Goal: Task Accomplishment & Management: Manage account settings

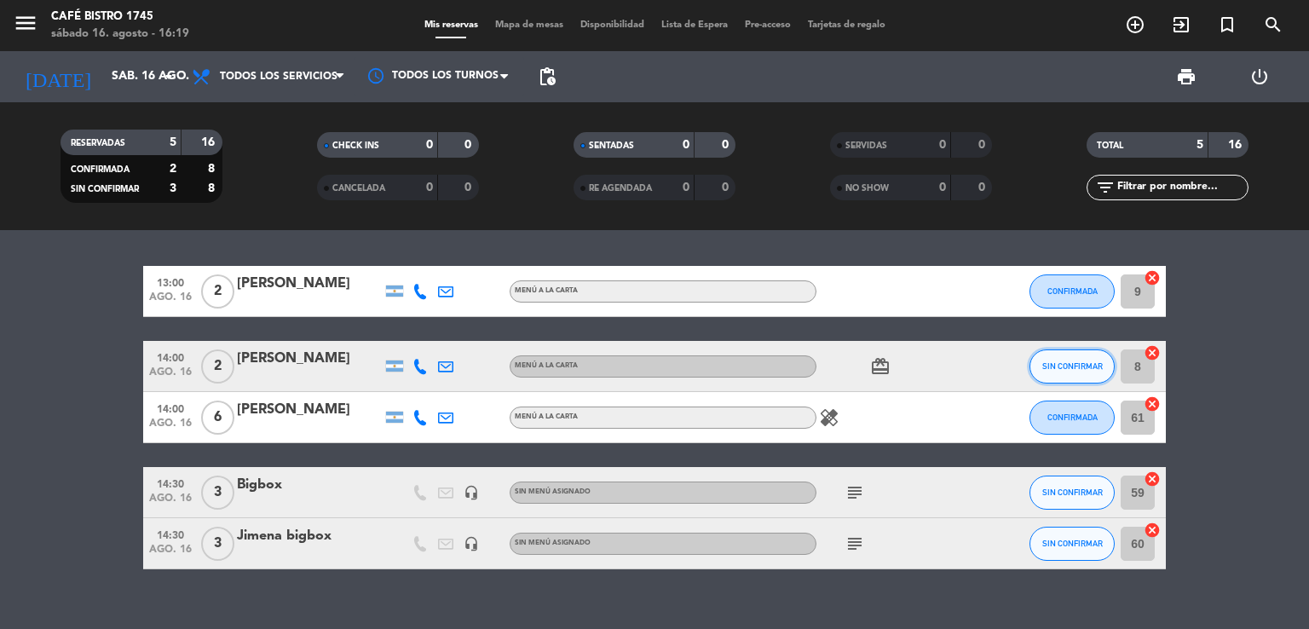
click at [1052, 366] on span "SIN CONFIRMAR" at bounding box center [1072, 365] width 61 height 9
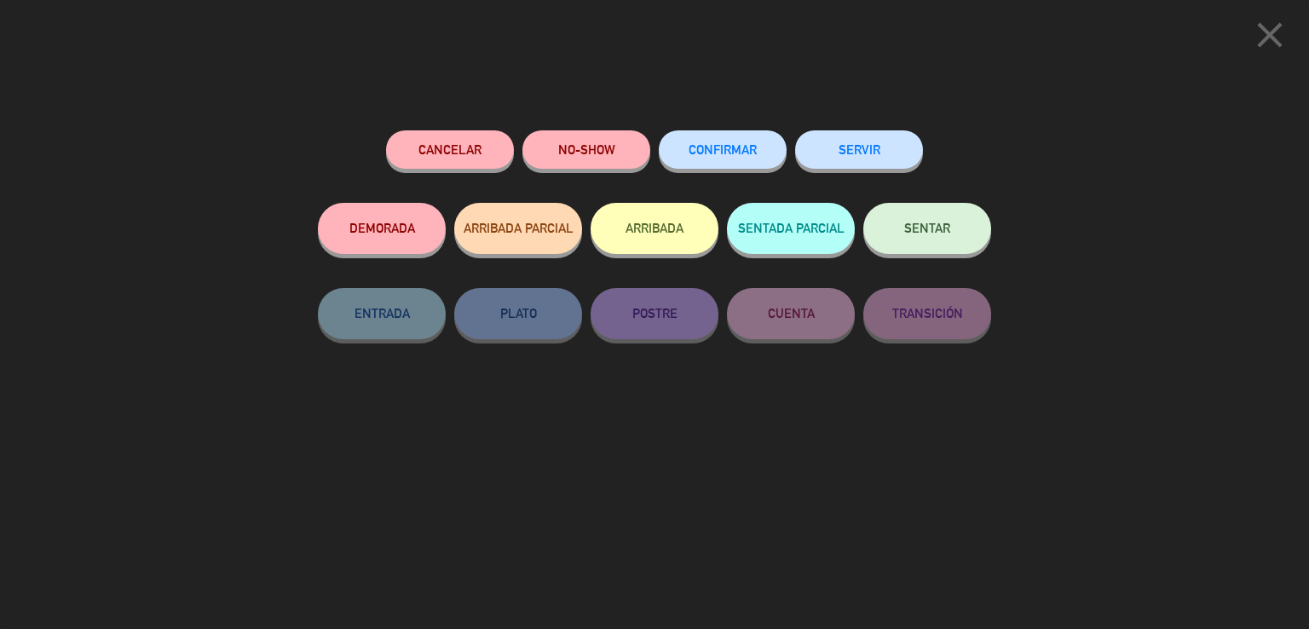
click at [661, 237] on button "ARRIBADA" at bounding box center [655, 228] width 128 height 51
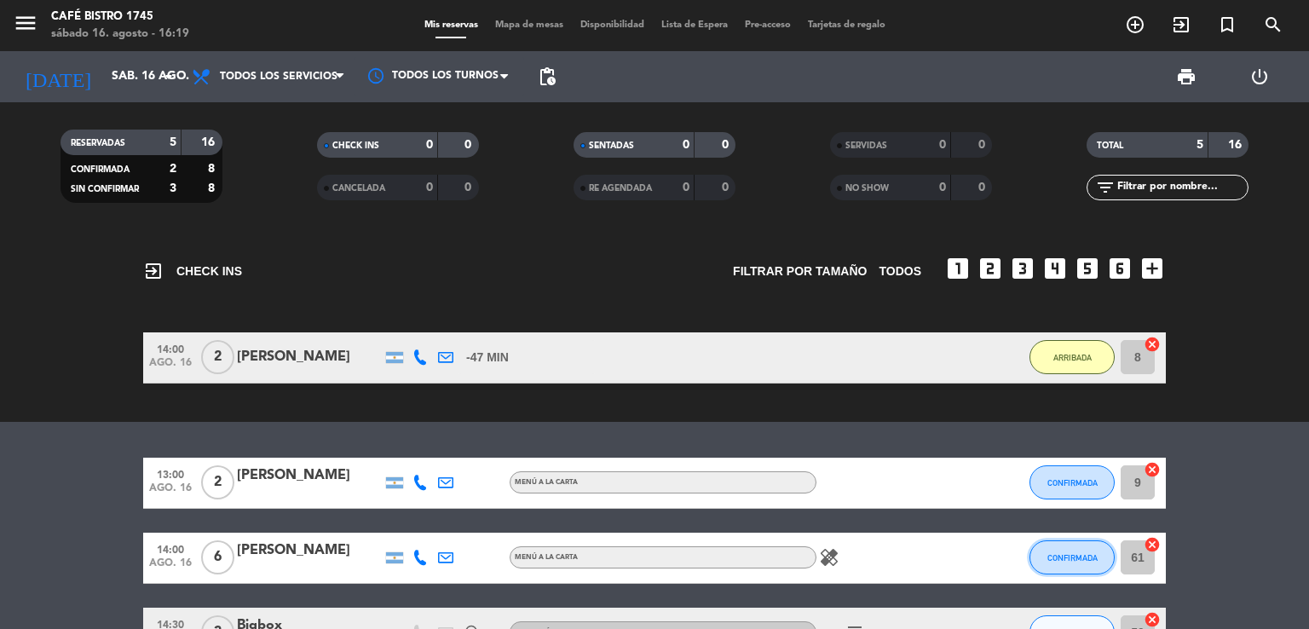
click at [1070, 571] on button "CONFIRMADA" at bounding box center [1071, 557] width 85 height 34
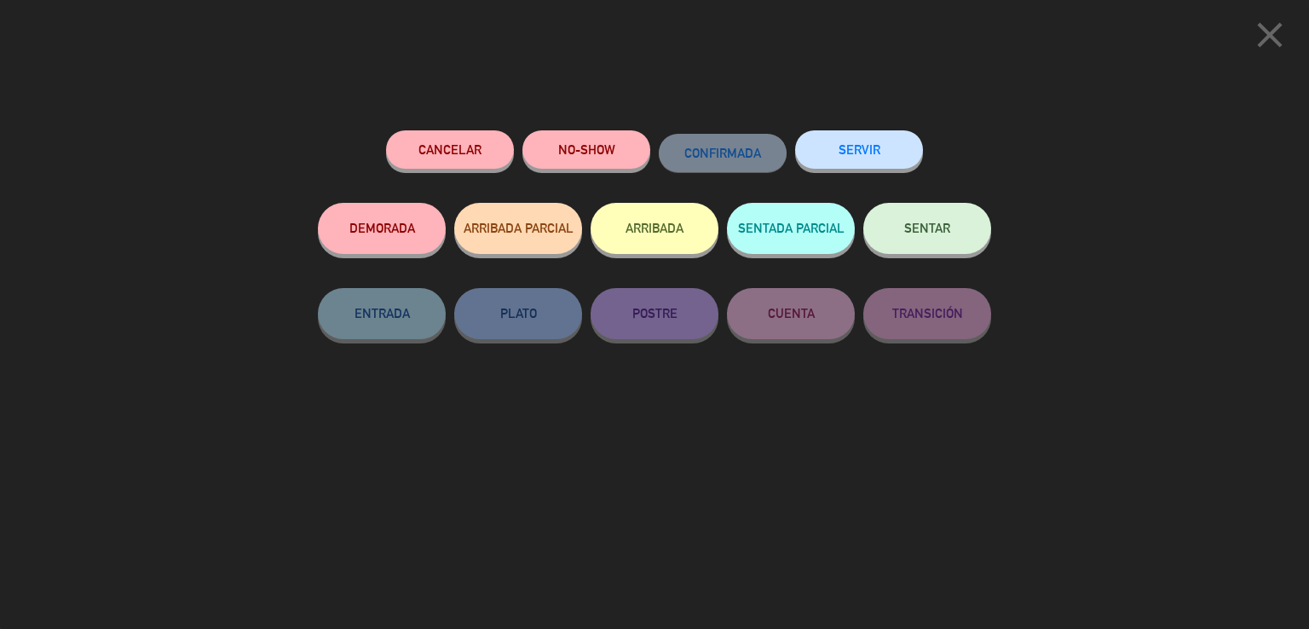
click at [629, 216] on button "ARRIBADA" at bounding box center [655, 228] width 128 height 51
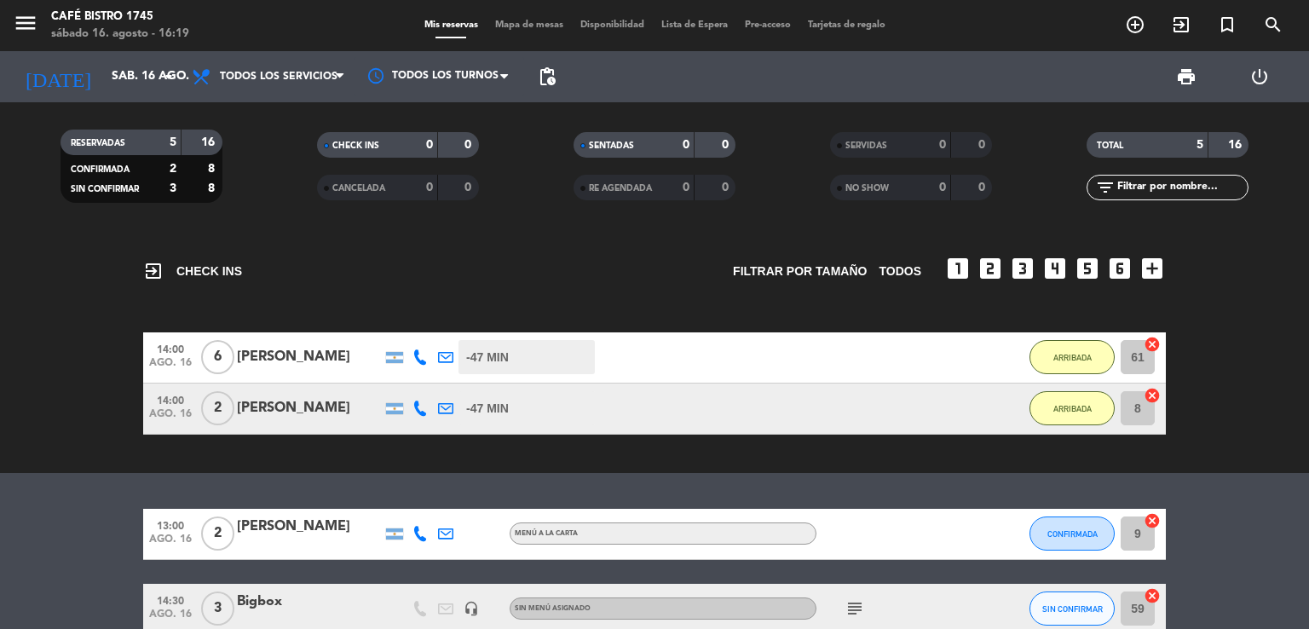
drag, startPoint x: 1268, startPoint y: 433, endPoint x: 1201, endPoint y: 372, distance: 90.5
click at [1200, 370] on bookings-row "14:00 [DATE] 6 [PERSON_NAME] -47 MIN / 5:12 H sms ARRIBADA 61 cancel 14:00 [DAT…" at bounding box center [654, 383] width 1309 height 102
click at [1040, 605] on button "SIN CONFIRMAR" at bounding box center [1071, 608] width 85 height 34
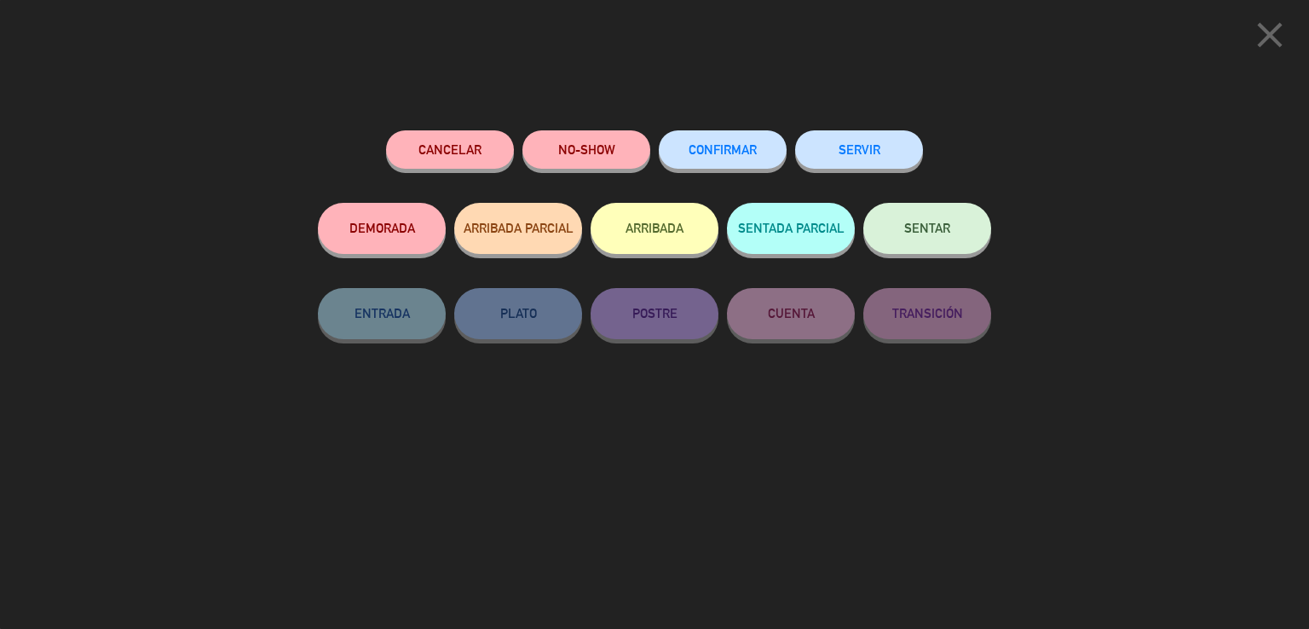
click at [665, 223] on button "ARRIBADA" at bounding box center [655, 228] width 128 height 51
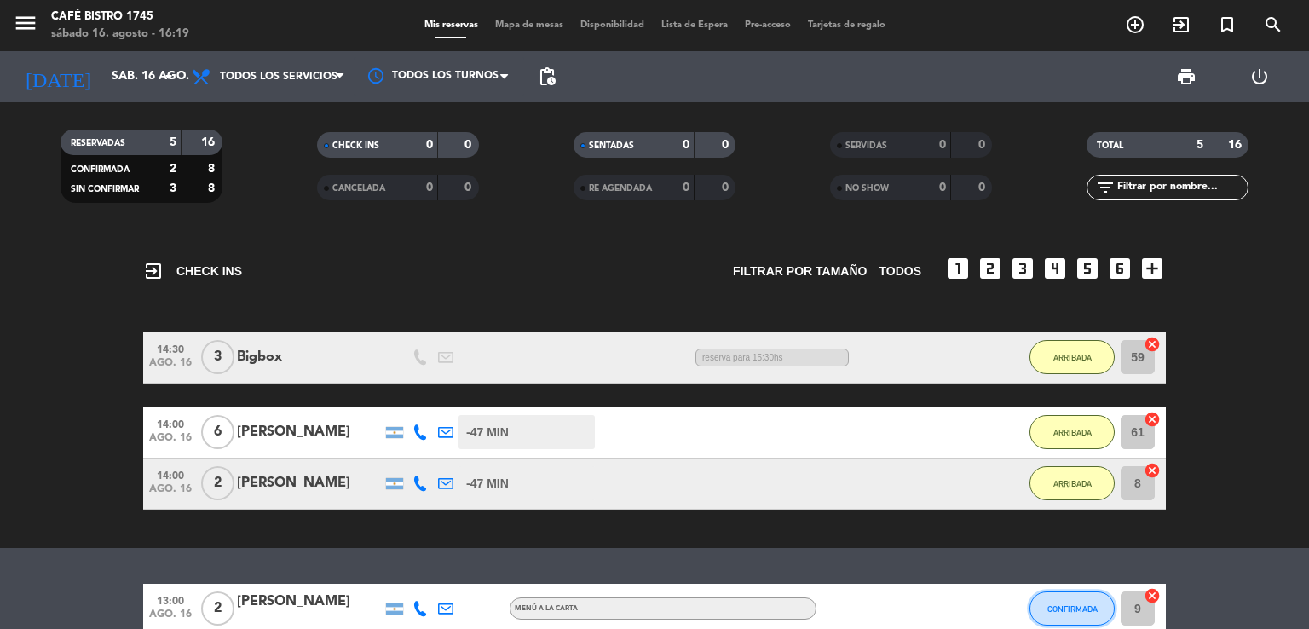
click at [1053, 614] on button "CONFIRMADA" at bounding box center [1071, 608] width 85 height 34
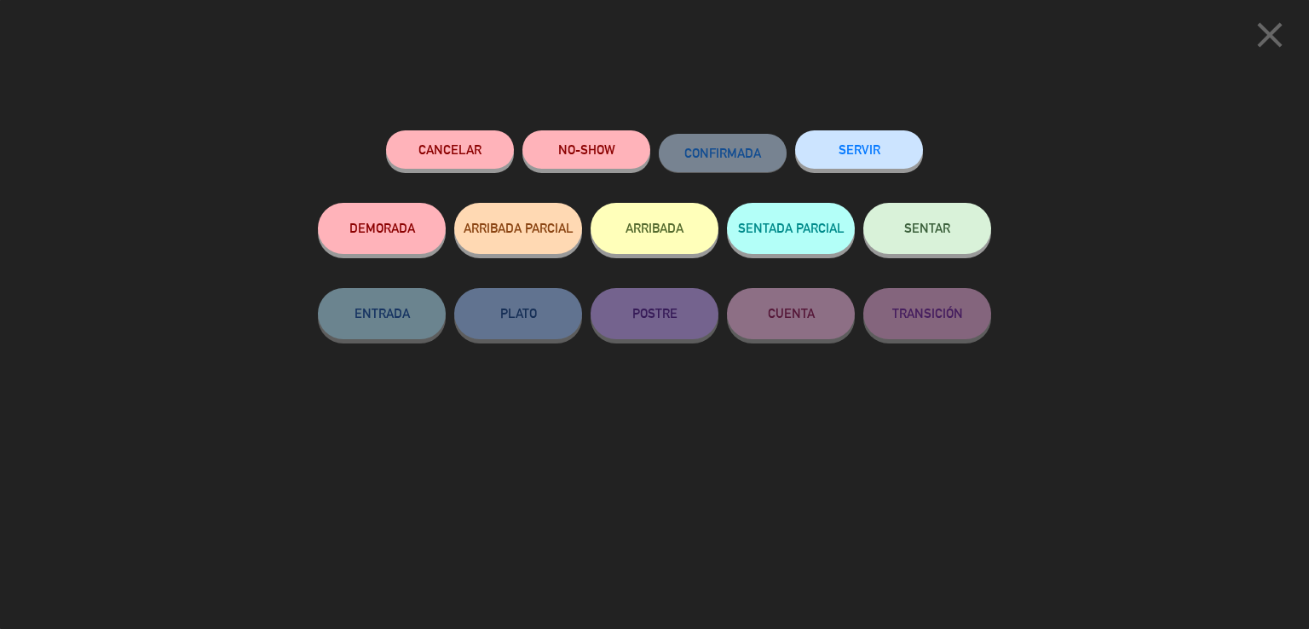
click at [533, 136] on button "NO-SHOW" at bounding box center [586, 149] width 128 height 38
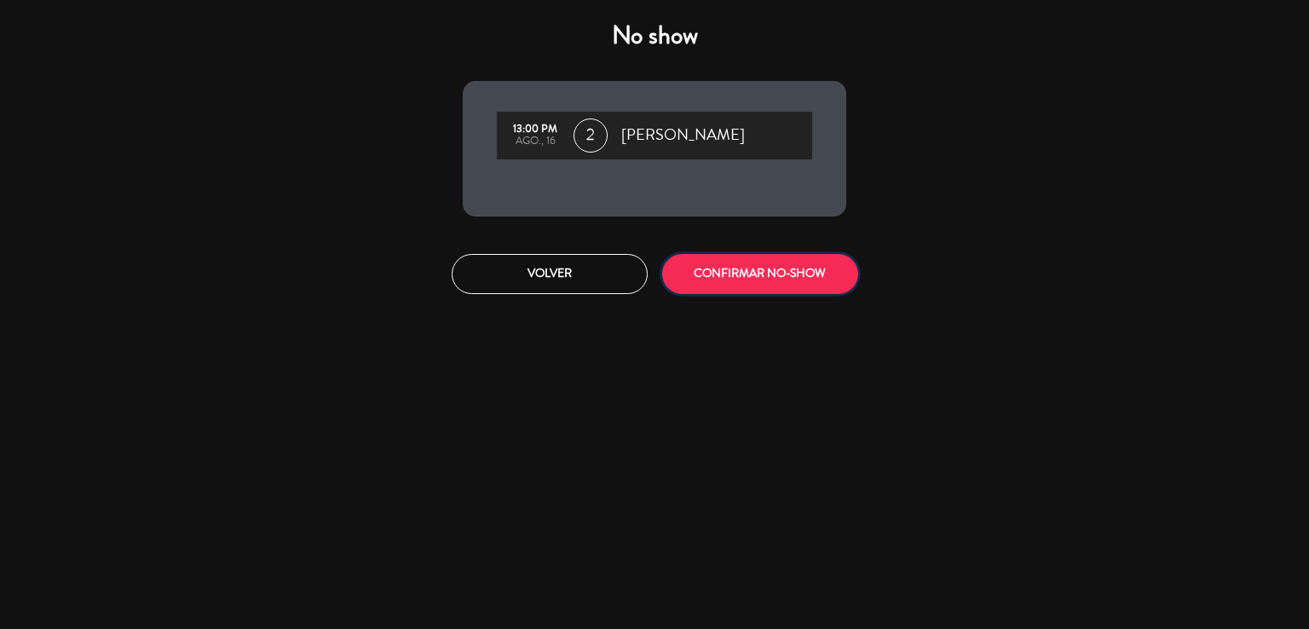
click at [730, 282] on button "CONFIRMAR NO-SHOW" at bounding box center [760, 274] width 196 height 40
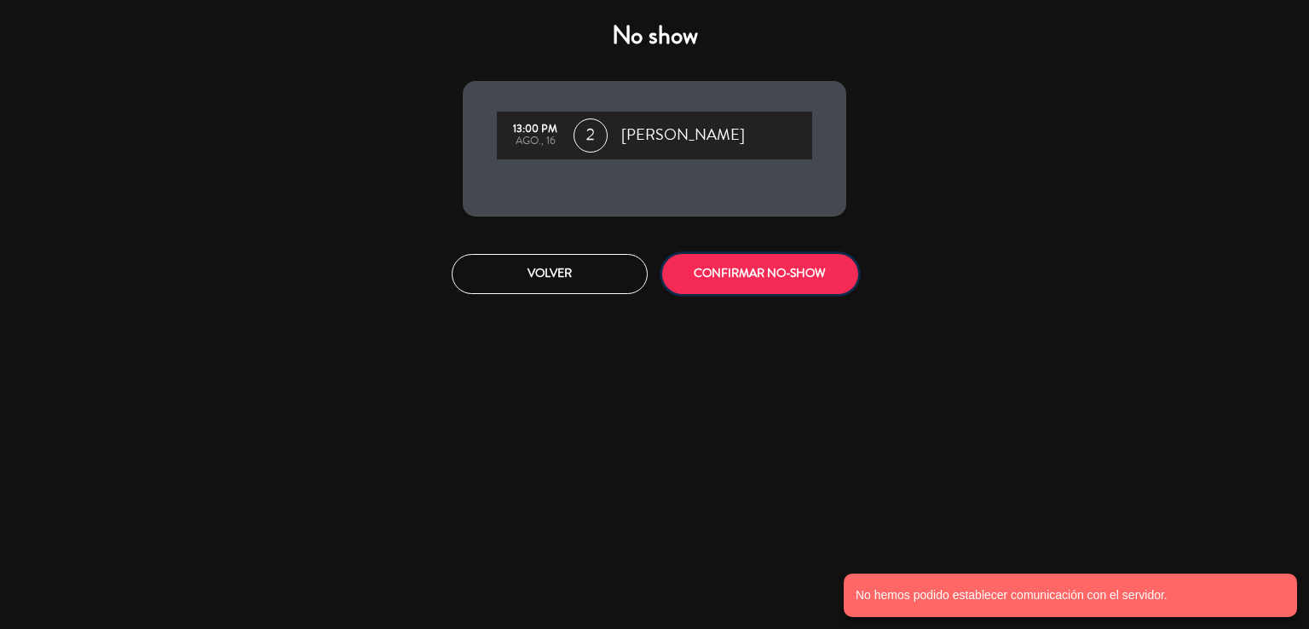
click at [791, 291] on button "CONFIRMAR NO-SHOW" at bounding box center [760, 274] width 196 height 40
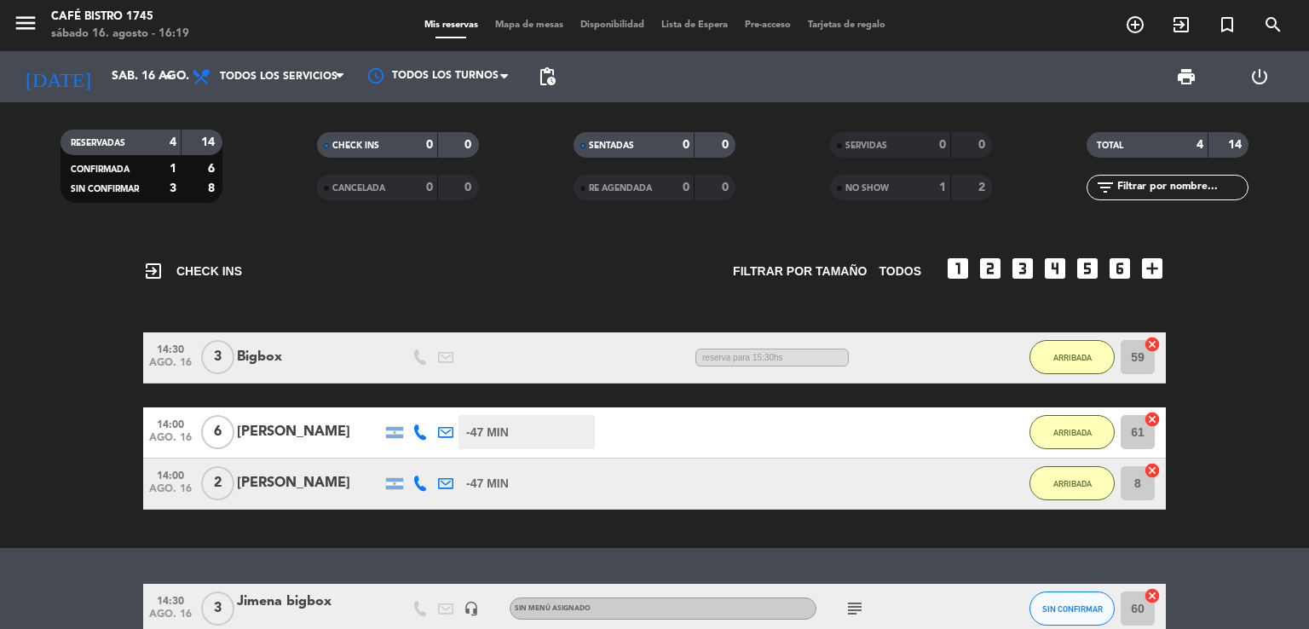
click at [853, 600] on icon "subject" at bounding box center [855, 608] width 20 height 20
click at [1064, 616] on button "SIN CONFIRMAR" at bounding box center [1071, 608] width 85 height 34
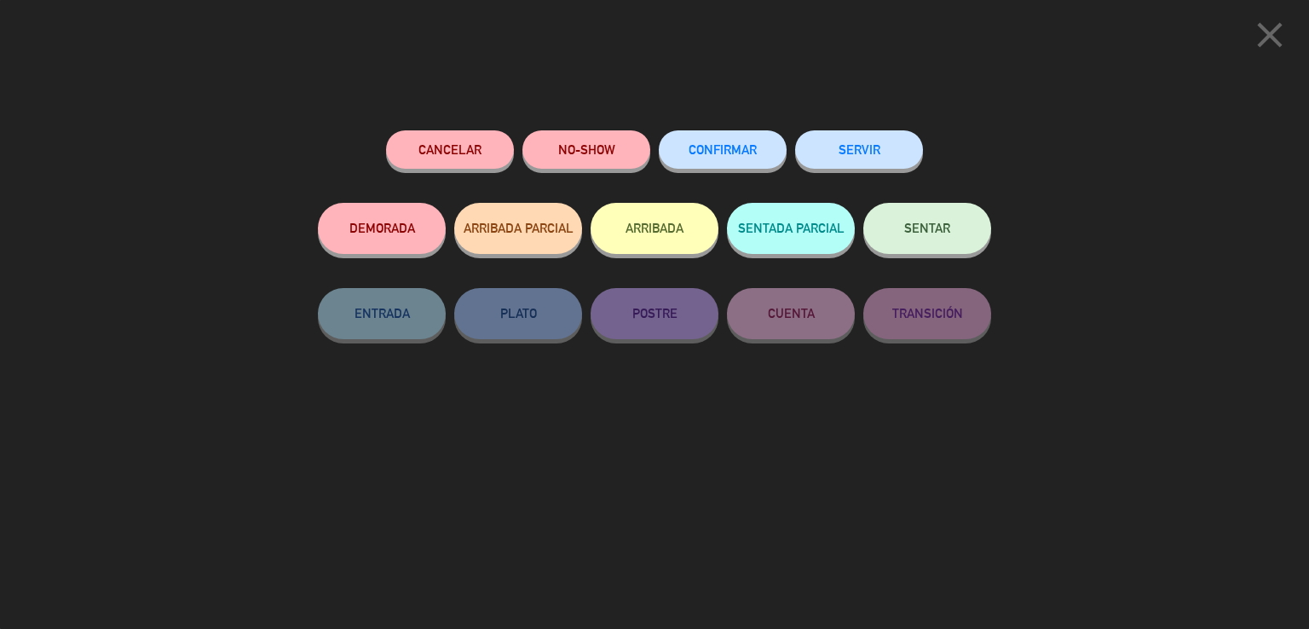
click at [653, 255] on div "ARRIBADA" at bounding box center [655, 245] width 128 height 85
click at [636, 234] on button "ARRIBADA" at bounding box center [655, 228] width 128 height 51
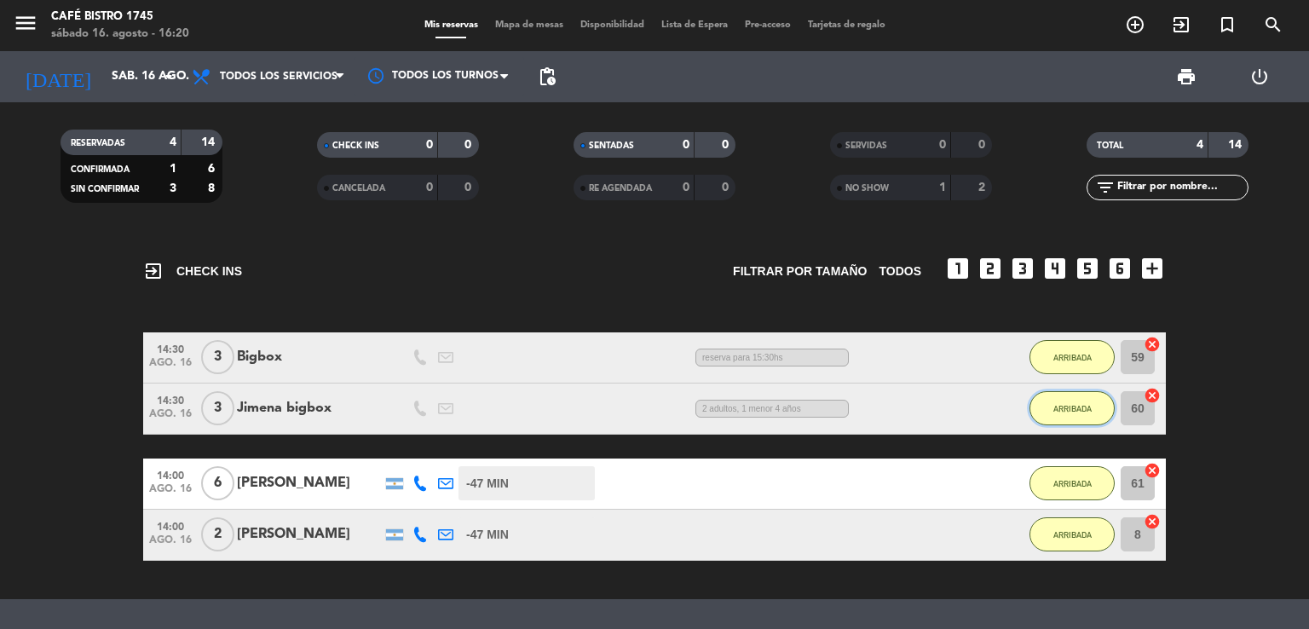
click at [1064, 412] on span "ARRIBADA" at bounding box center [1072, 408] width 38 height 9
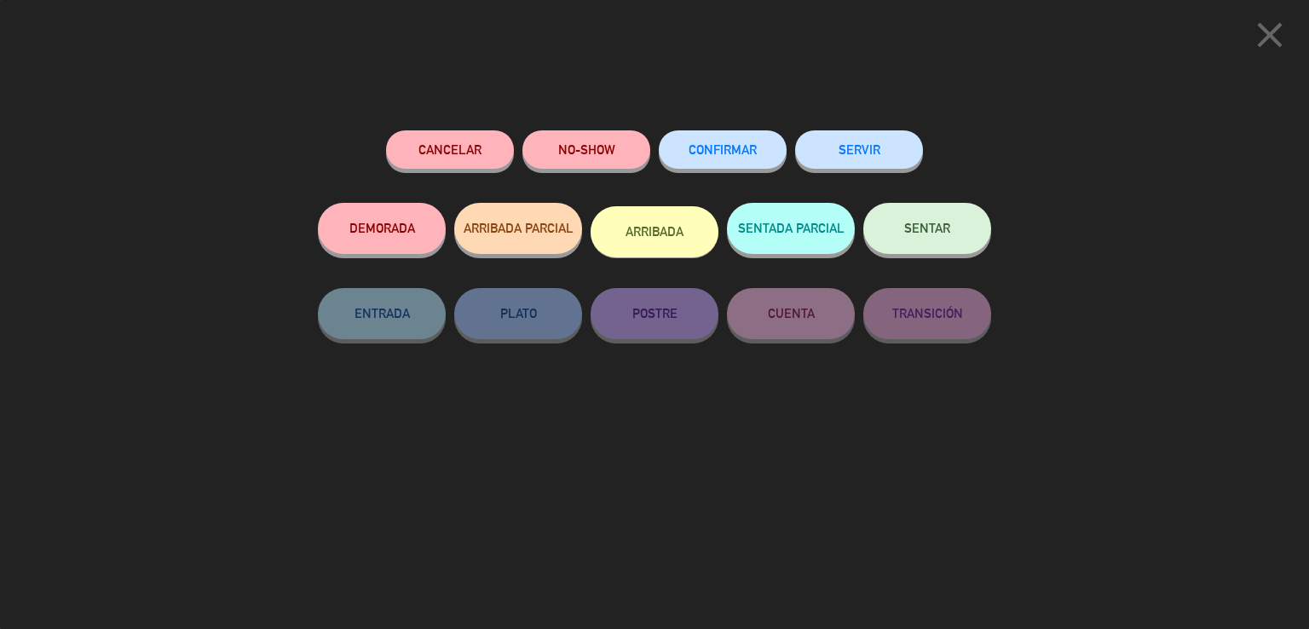
click at [1064, 412] on div "close Cancelar NO-SHOW CONFIRMAR SERVIR DEMORADA ARRIBADA PARCIAL ARRIBADA SENT…" at bounding box center [654, 314] width 1309 height 629
click at [1270, 26] on icon "close" at bounding box center [1269, 35] width 43 height 43
